Goal: Navigation & Orientation: Find specific page/section

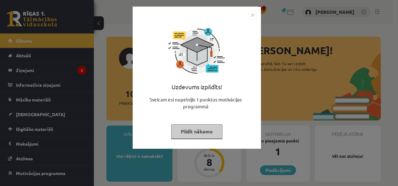
click at [252, 15] on img "Close" at bounding box center [252, 14] width 9 height 9
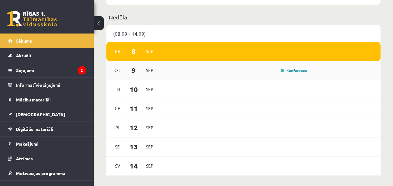
scroll to position [334, 0]
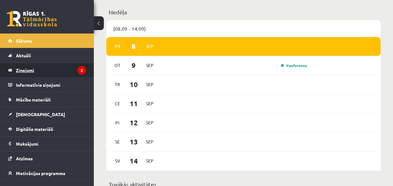
click at [36, 73] on legend "Ziņojumi 2" at bounding box center [51, 70] width 70 height 14
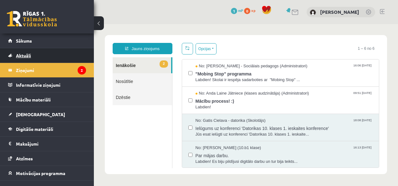
click at [43, 51] on link "Aktuāli" at bounding box center [47, 55] width 78 height 14
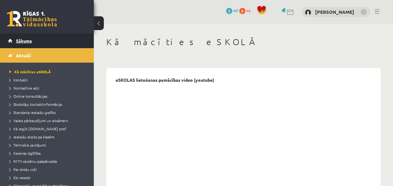
click at [32, 41] on link "Sākums" at bounding box center [47, 40] width 78 height 14
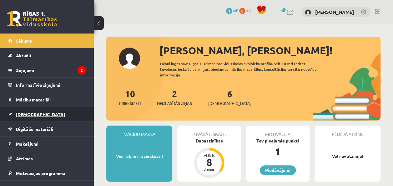
click at [28, 112] on span "[DEMOGRAPHIC_DATA]" at bounding box center [40, 114] width 49 height 6
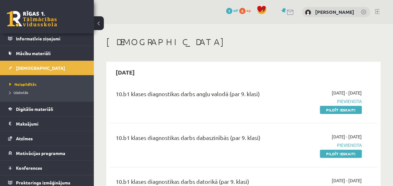
scroll to position [49, 0]
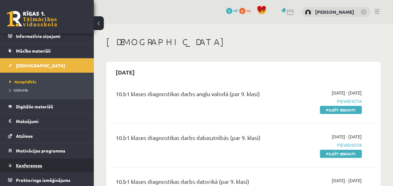
click at [53, 159] on link "Konferences" at bounding box center [47, 165] width 78 height 14
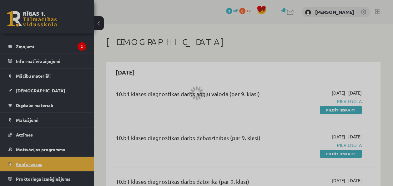
scroll to position [23, 0]
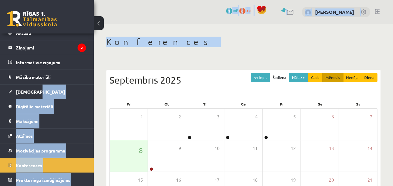
drag, startPoint x: 88, startPoint y: 84, endPoint x: 94, endPoint y: 73, distance: 12.9
click at [94, 73] on div "0 Dāvanas 1 mP 0 xp Roberts Homenko Sākums Aktuāli Kā mācīties eSKOLĀ Kontakti …" at bounding box center [196, 149] width 393 height 299
click at [96, 65] on div "Konferences << Iepr. Šodiena Nāk. >> Gads Mēnesis Nedēļa Diena Septembris 2025 …" at bounding box center [243, 161] width 299 height 275
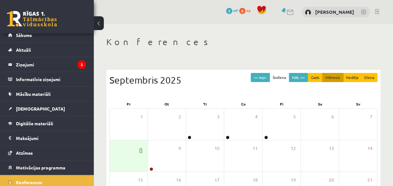
scroll to position [0, 0]
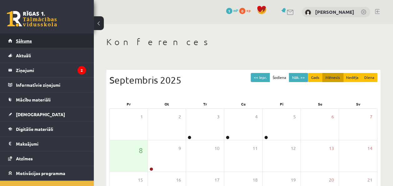
click at [59, 41] on link "Sākums" at bounding box center [47, 40] width 78 height 14
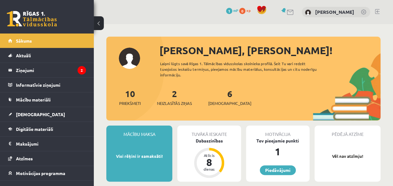
scroll to position [23, 0]
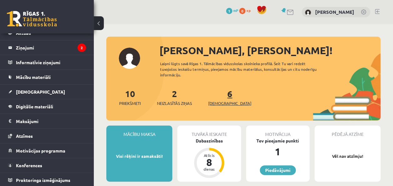
click at [220, 100] on span "[DEMOGRAPHIC_DATA]" at bounding box center [229, 103] width 43 height 6
